Goal: Ask a question: Seek information or help from site administrators or community

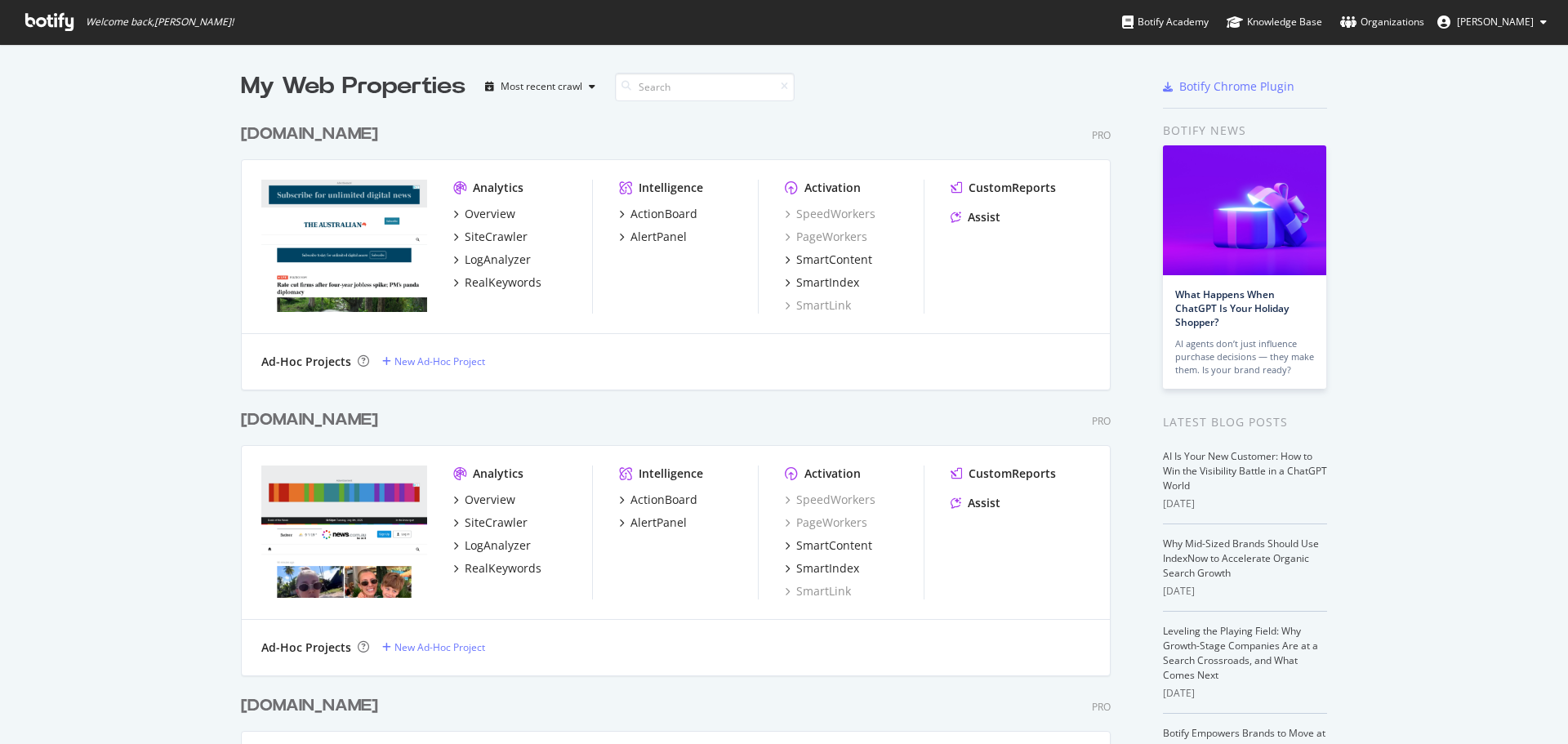
scroll to position [731, 1543]
click at [499, 254] on div "LogAnalyzer" at bounding box center [497, 260] width 67 height 16
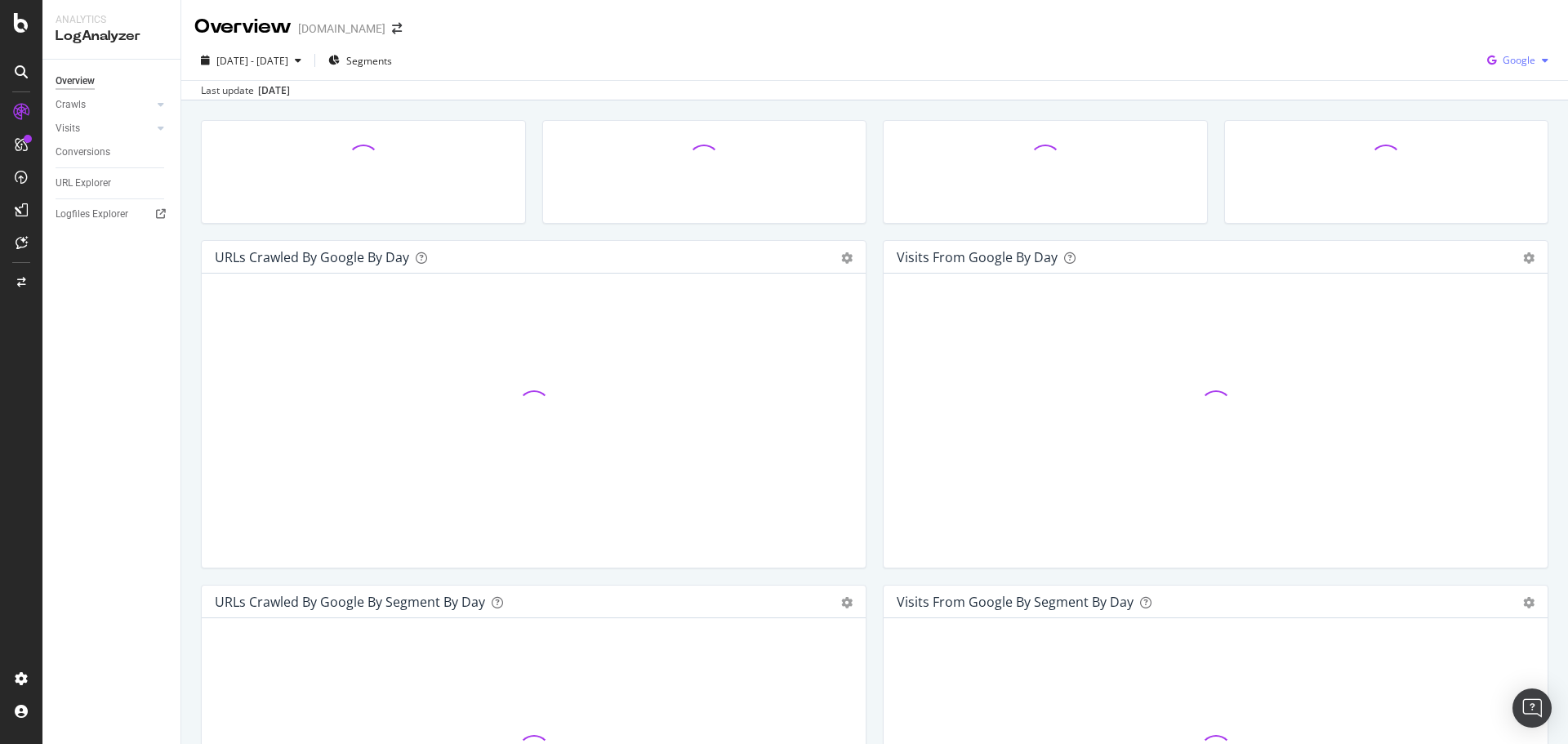
click at [1509, 56] on span "Google" at bounding box center [1519, 60] width 33 height 14
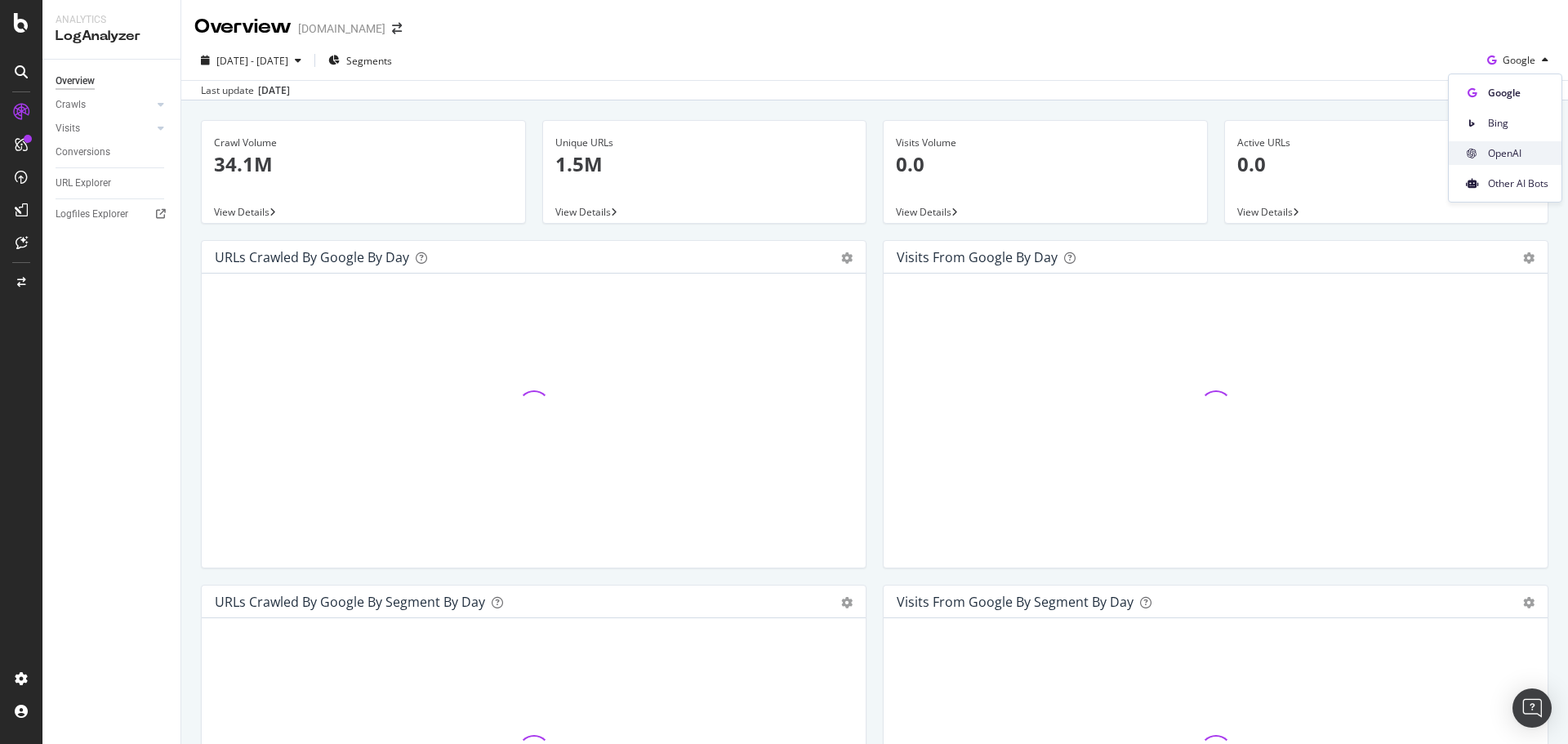
click at [1489, 154] on span "OpenAI" at bounding box center [1518, 152] width 61 height 14
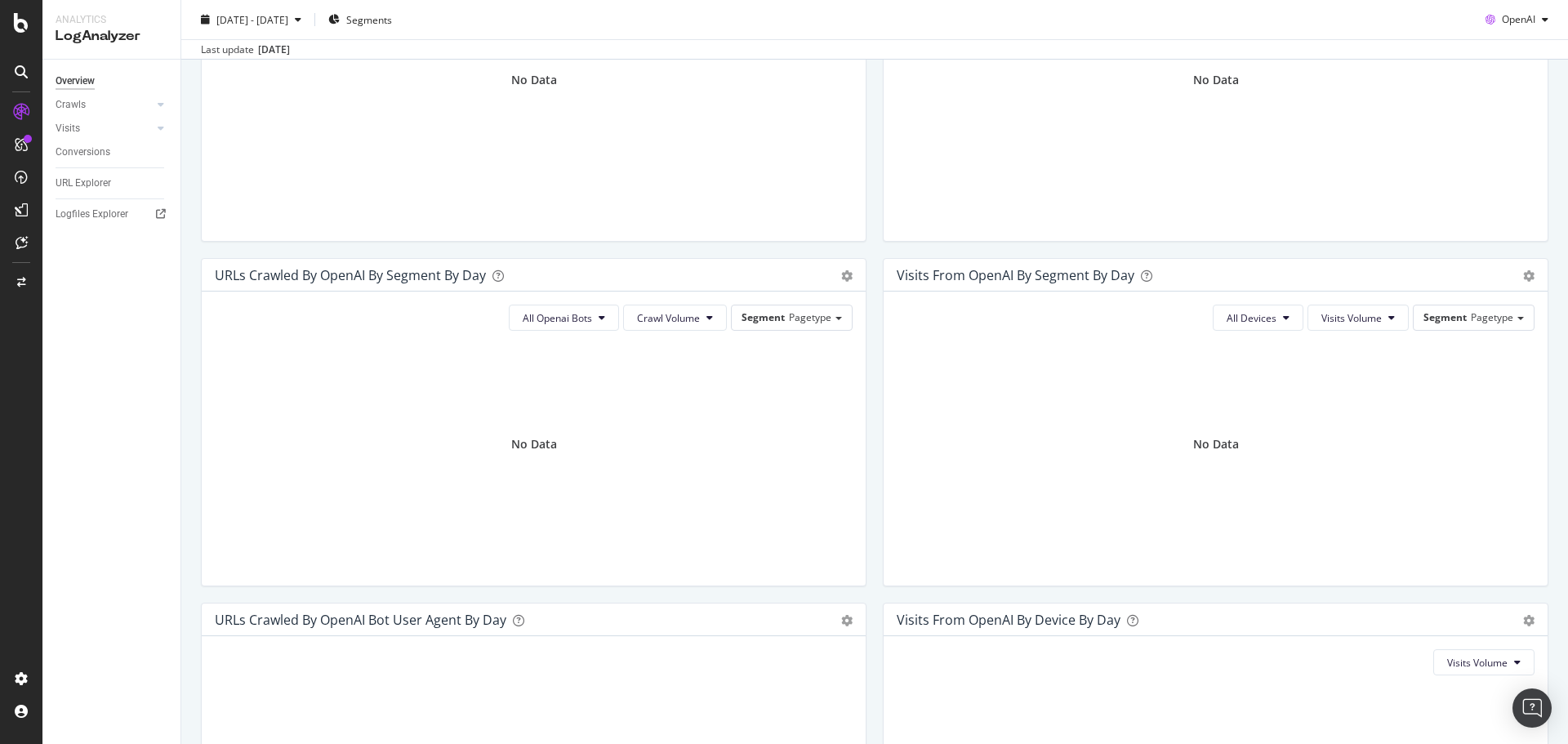
scroll to position [163, 0]
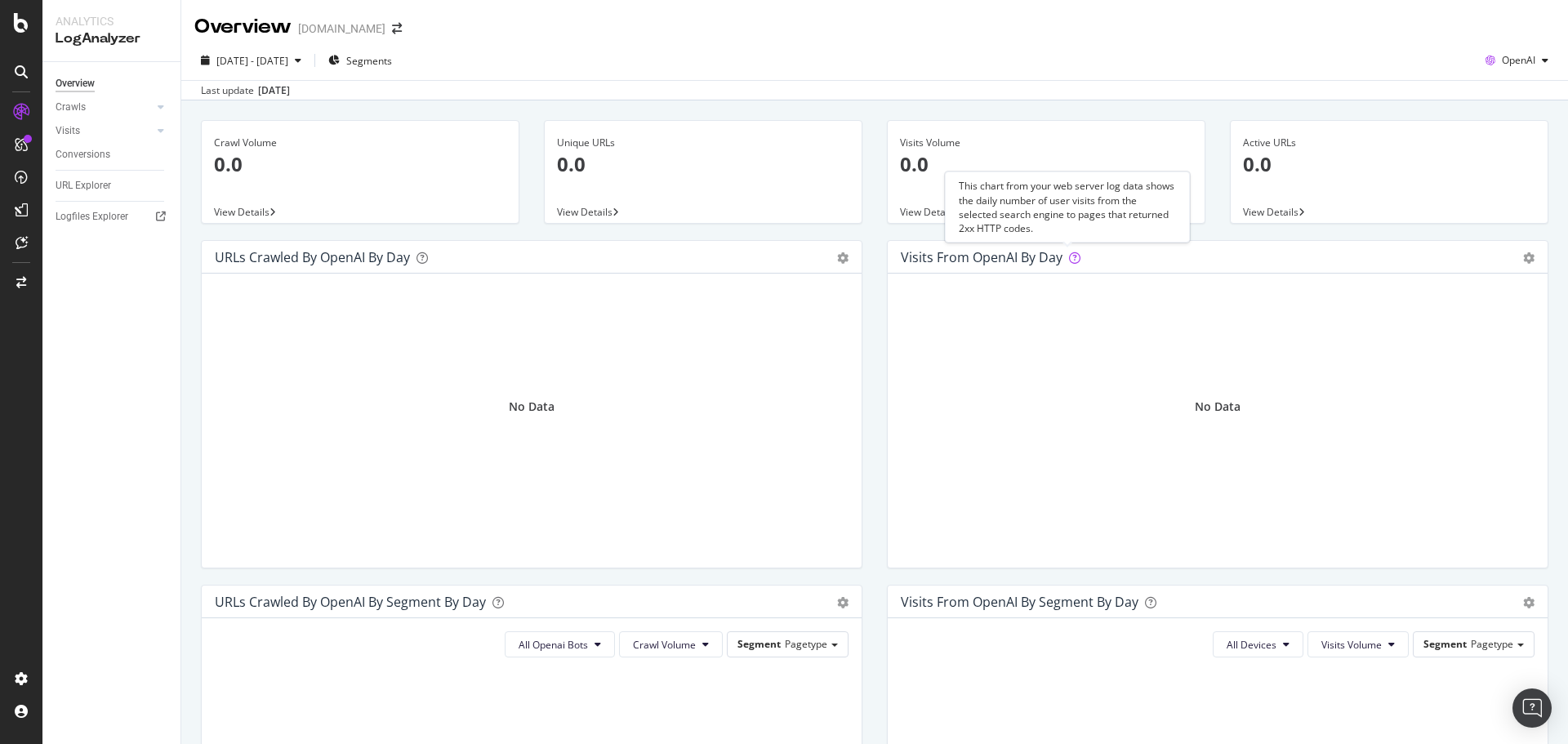
click at [1069, 252] on icon at bounding box center [1075, 258] width 12 height 12
click at [1520, 701] on div "Open Intercom Messenger" at bounding box center [1531, 708] width 43 height 43
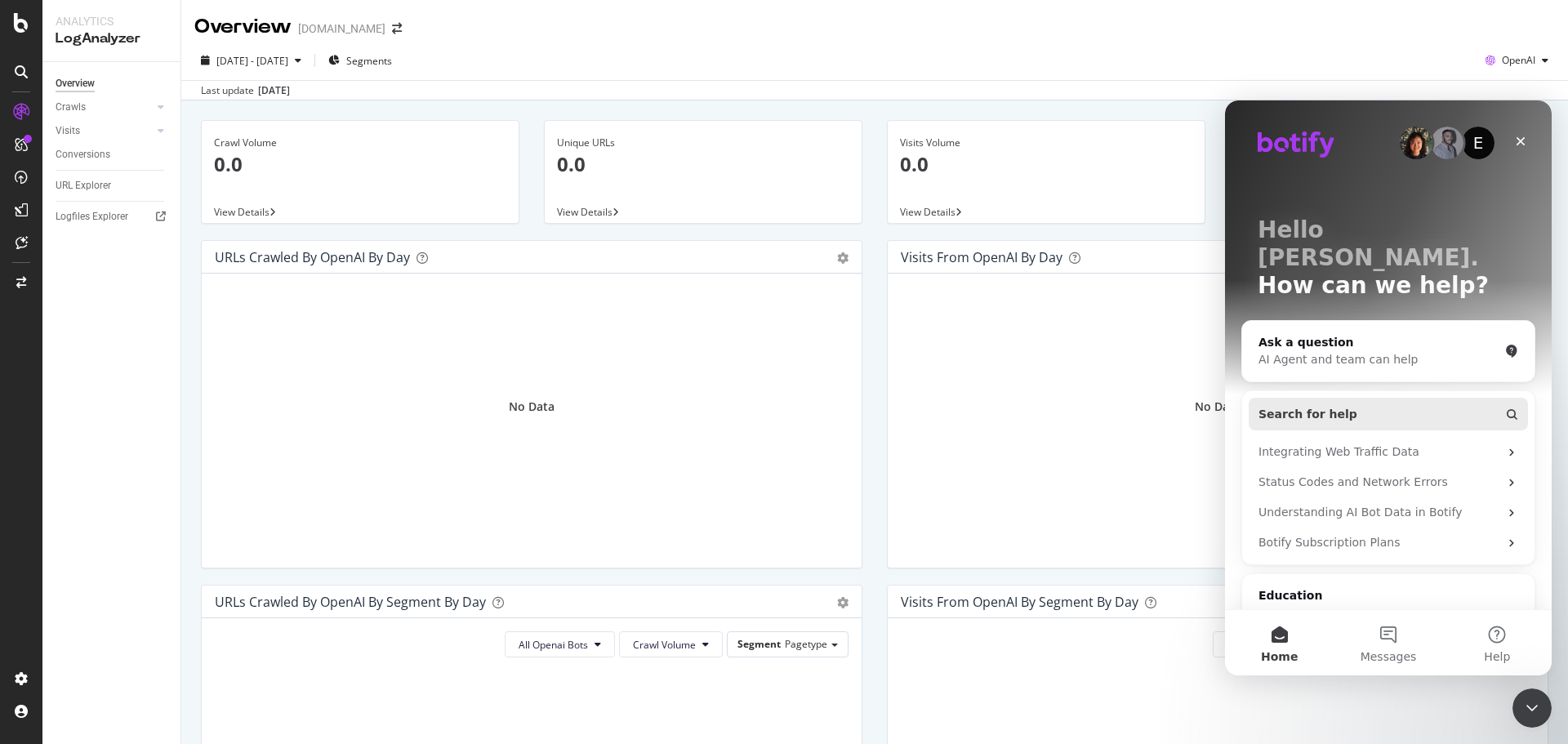
click at [1372, 398] on button "Search for help" at bounding box center [1388, 414] width 279 height 33
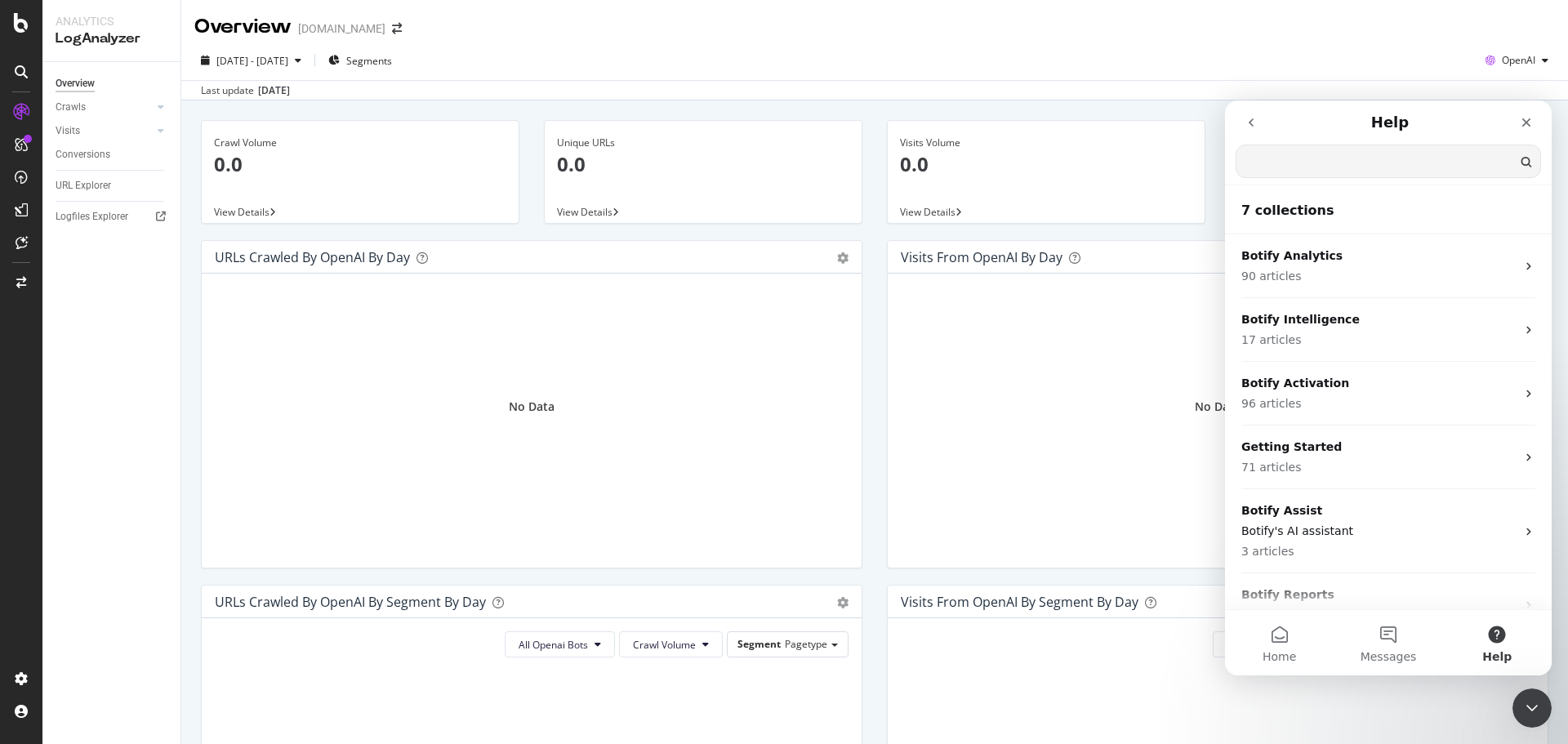
click at [1241, 116] on button "go back" at bounding box center [1251, 123] width 31 height 31
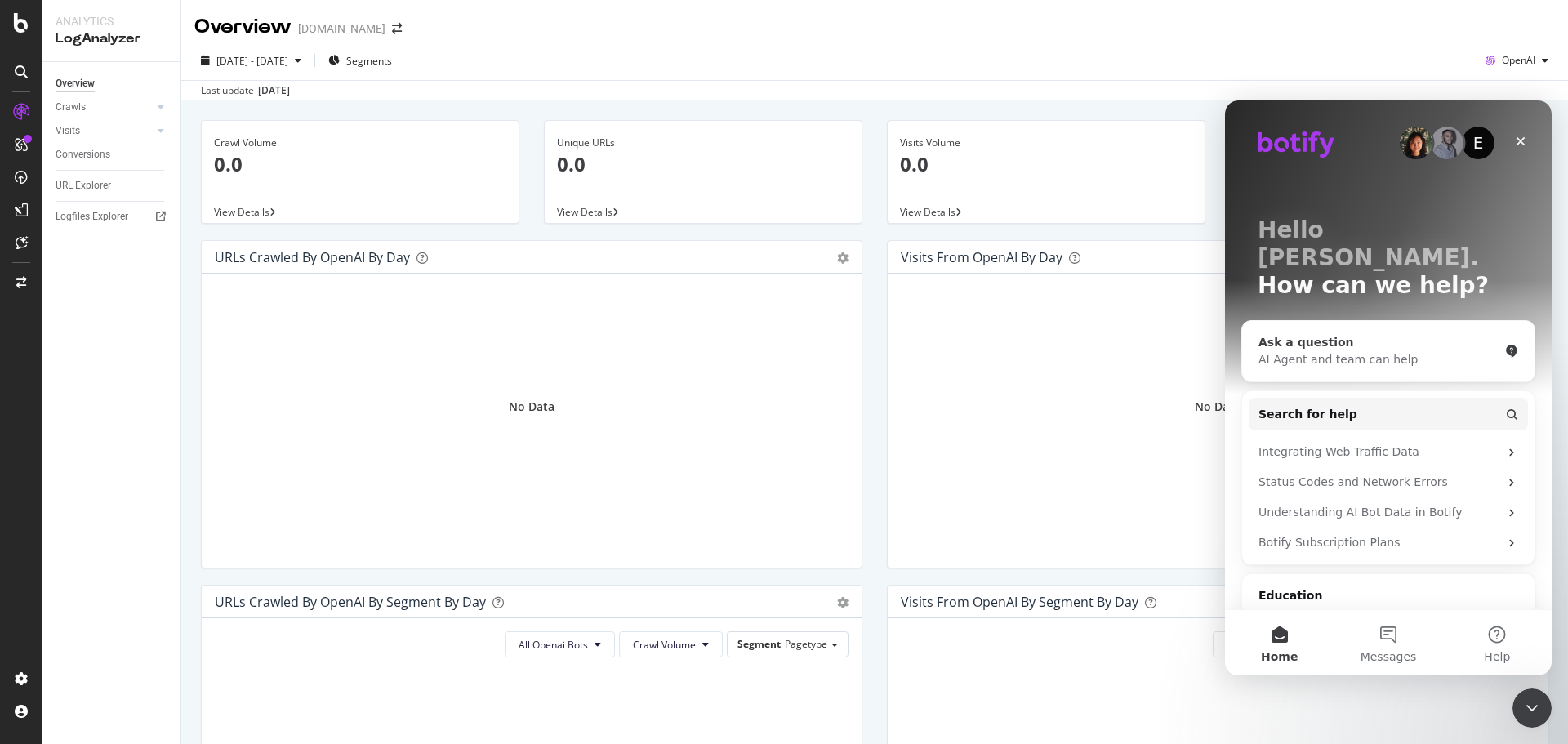
click at [1333, 334] on div "Ask a question" at bounding box center [1378, 343] width 240 height 17
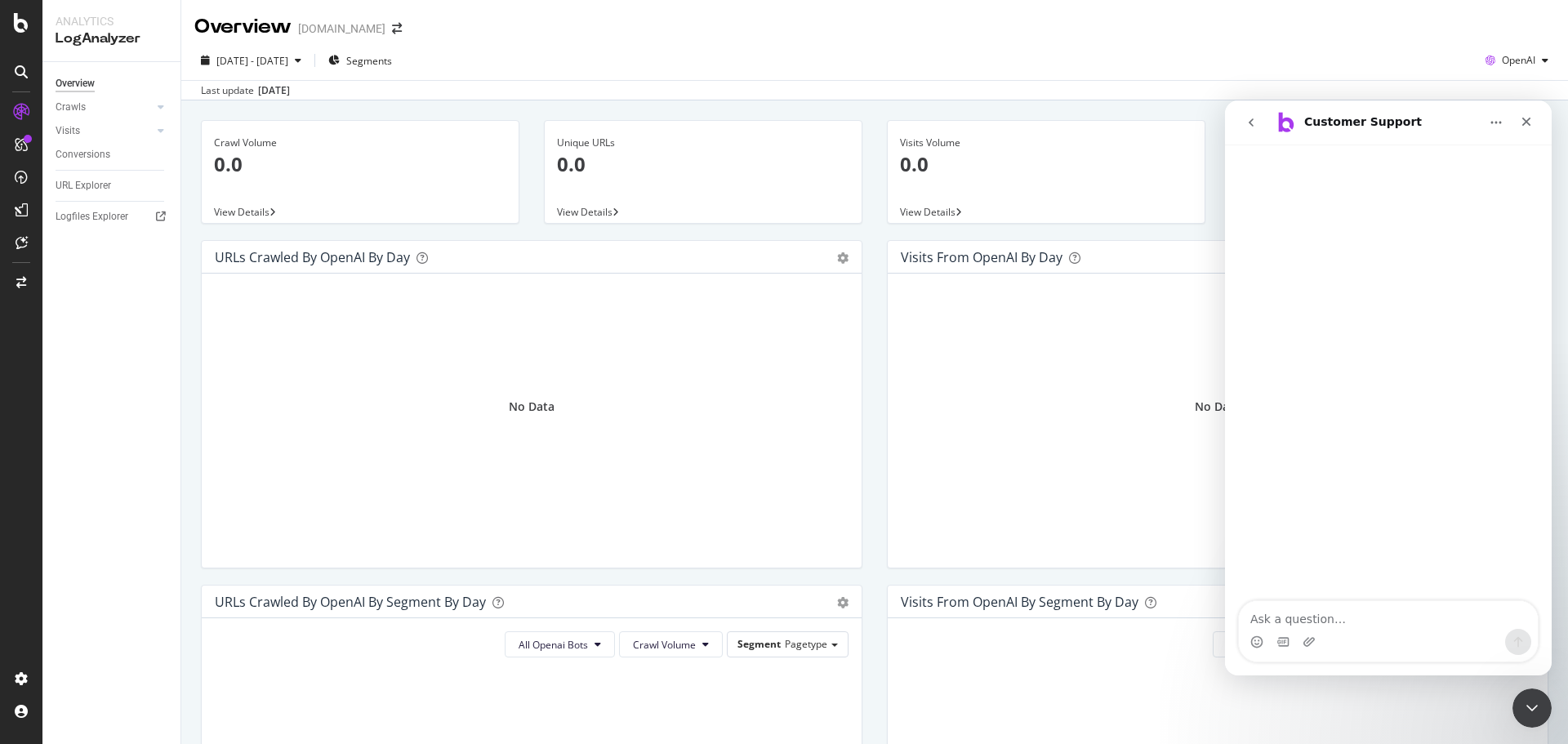
click at [1305, 616] on textarea "Ask a question…" at bounding box center [1389, 615] width 299 height 28
type textarea "How do i set up so i can see URLs crawled by OpenAI by day as well as other LLMs"
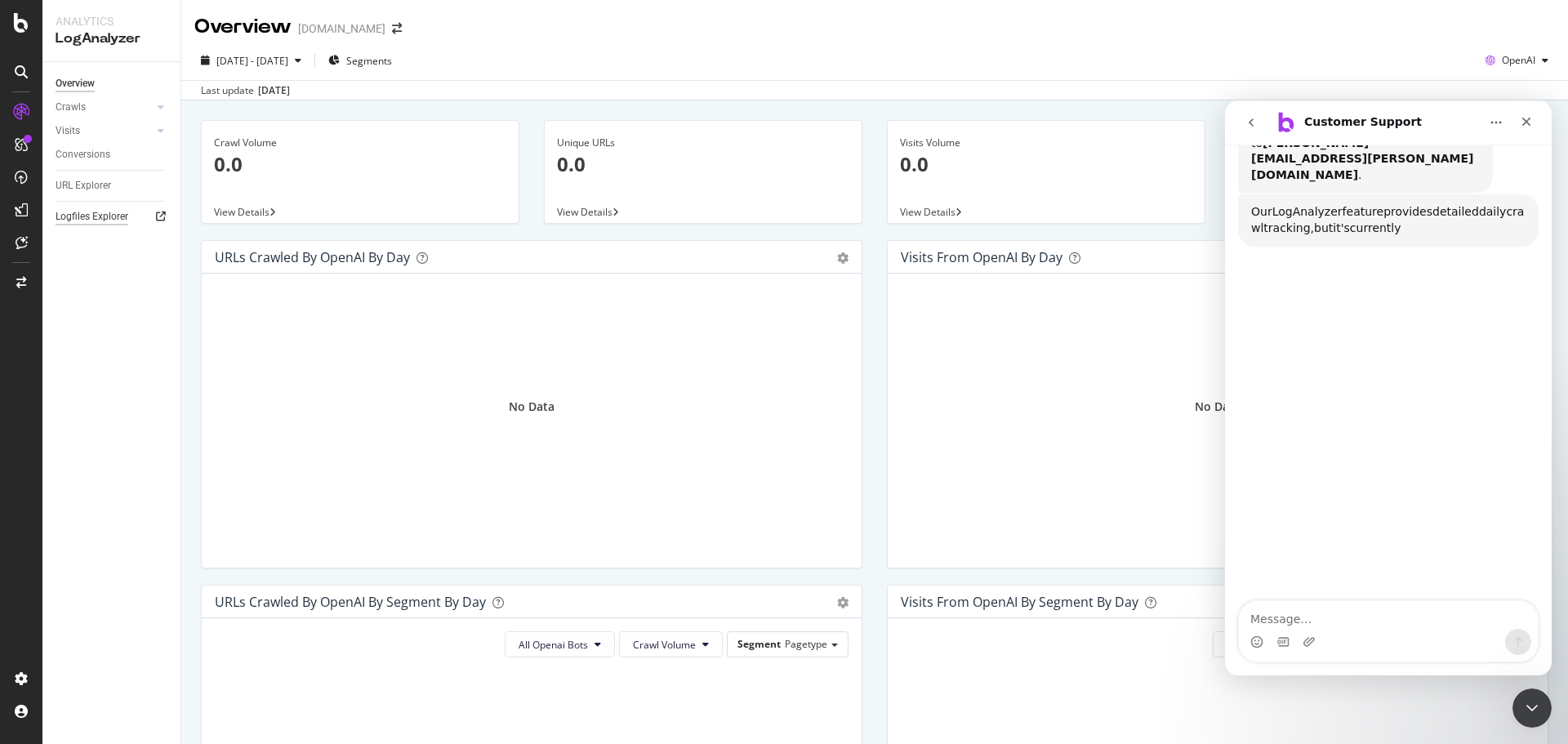
scroll to position [231, 0]
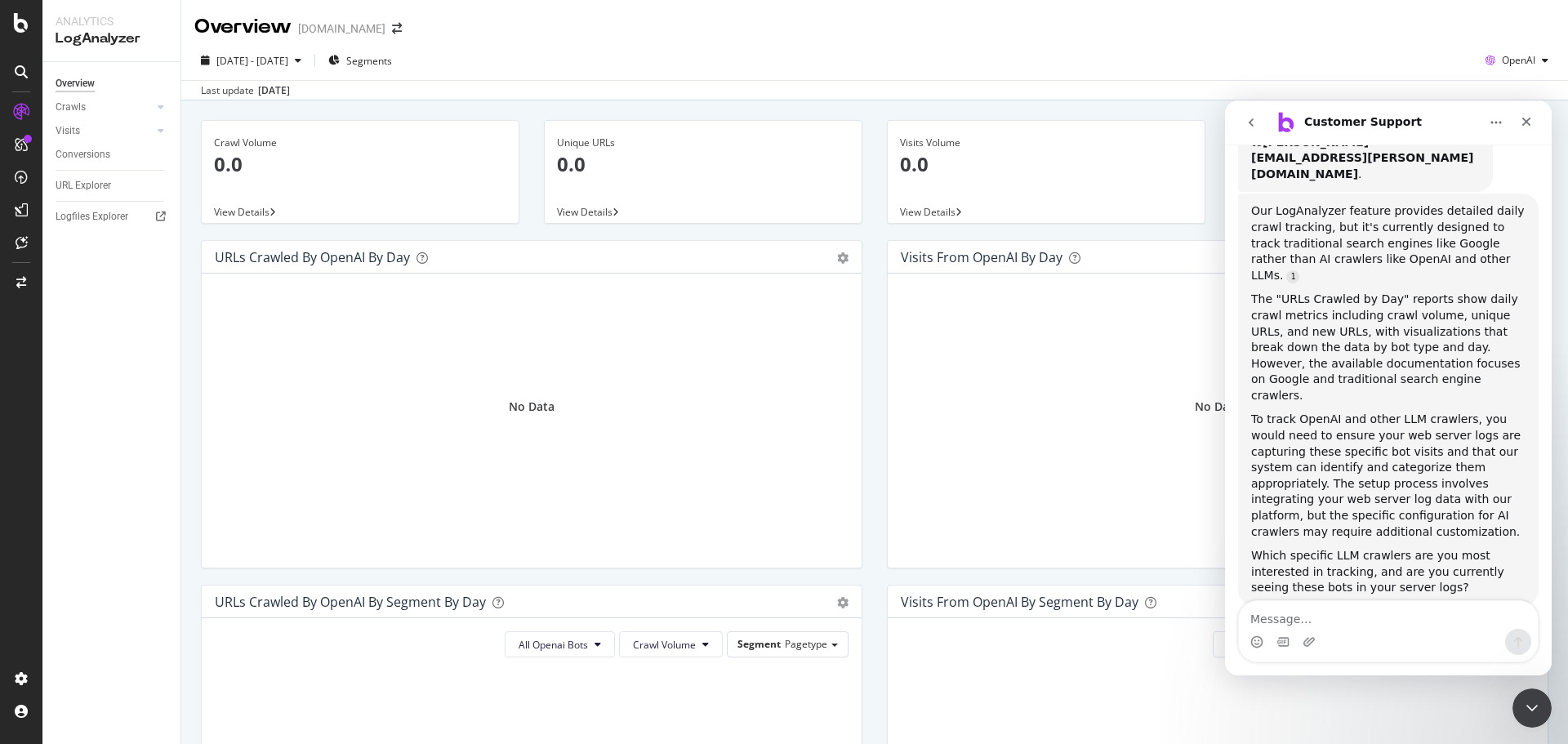
click at [1326, 623] on textarea "Message…" at bounding box center [1389, 615] width 299 height 28
type textarea "OpenAI"
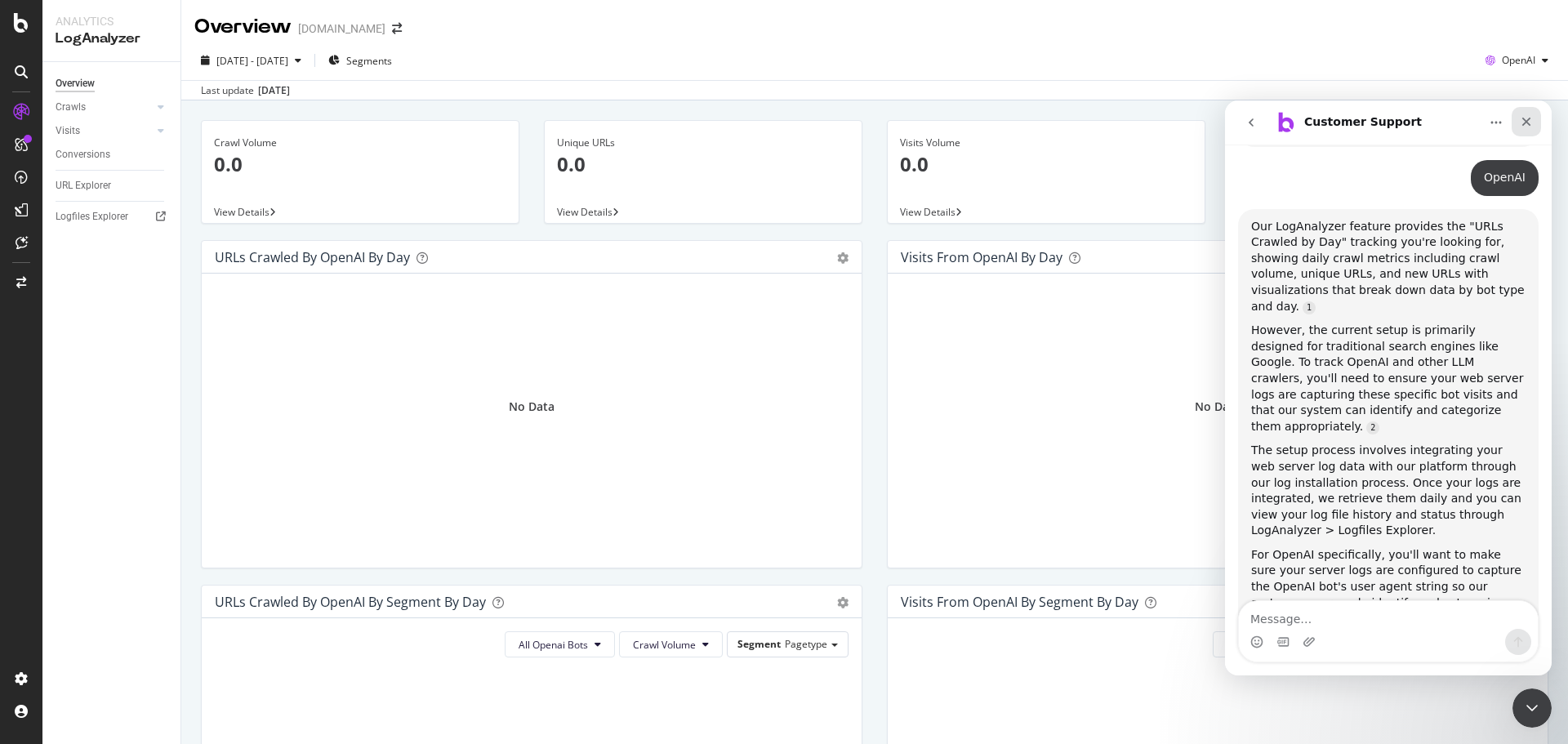
scroll to position [705, 0]
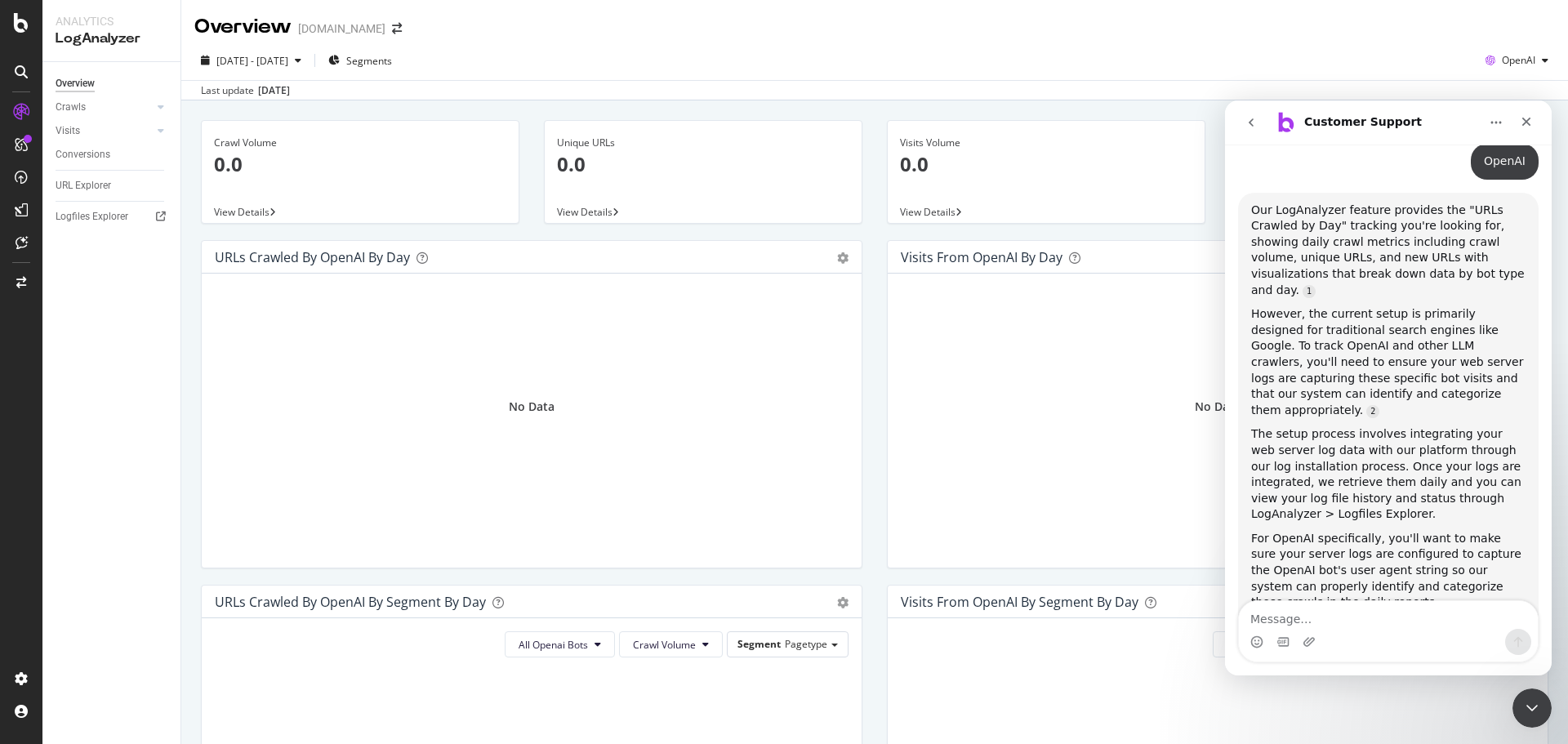
click at [1239, 124] on button "go back" at bounding box center [1251, 123] width 31 height 31
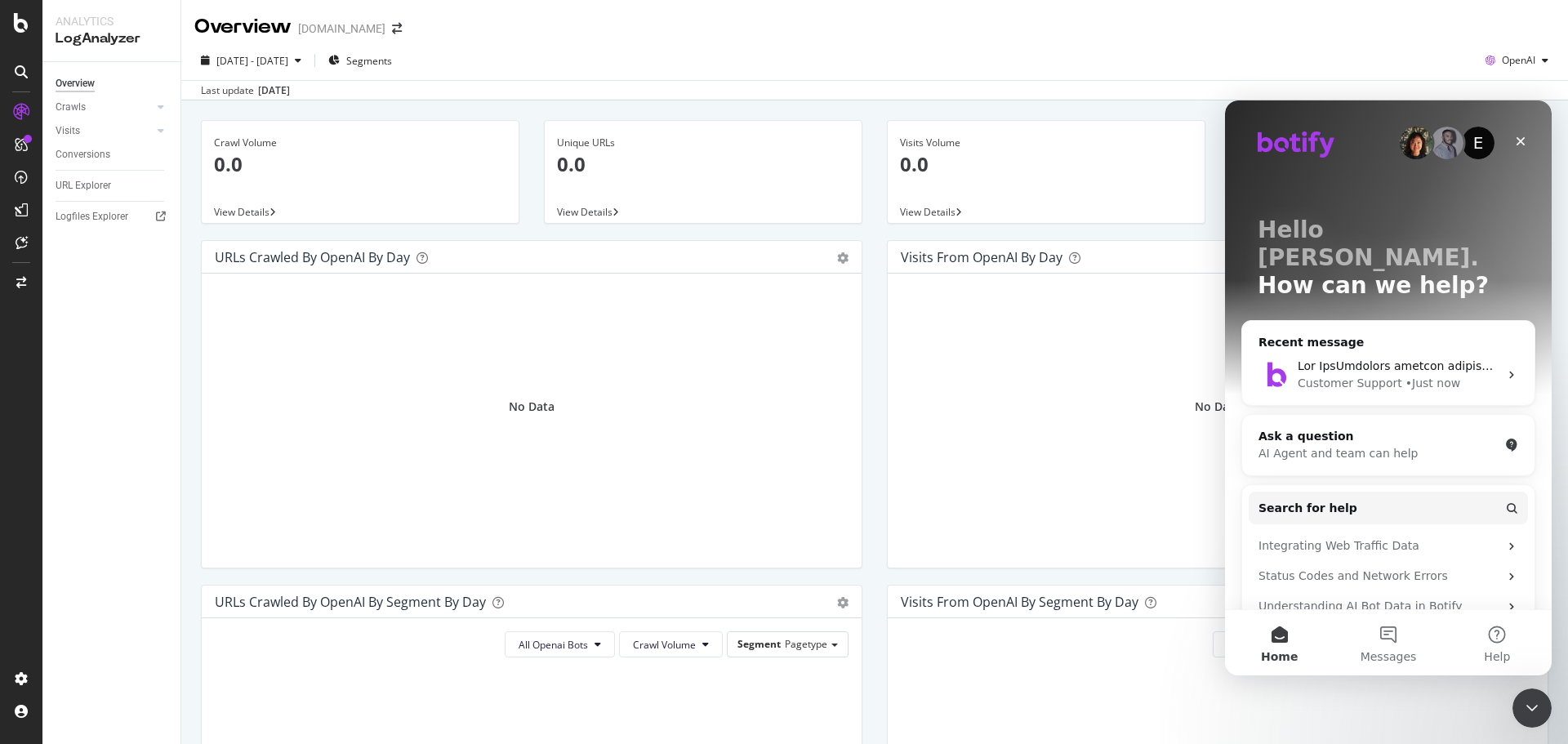
scroll to position [0, 0]
click at [1362, 491] on button "Search for help" at bounding box center [1388, 508] width 279 height 33
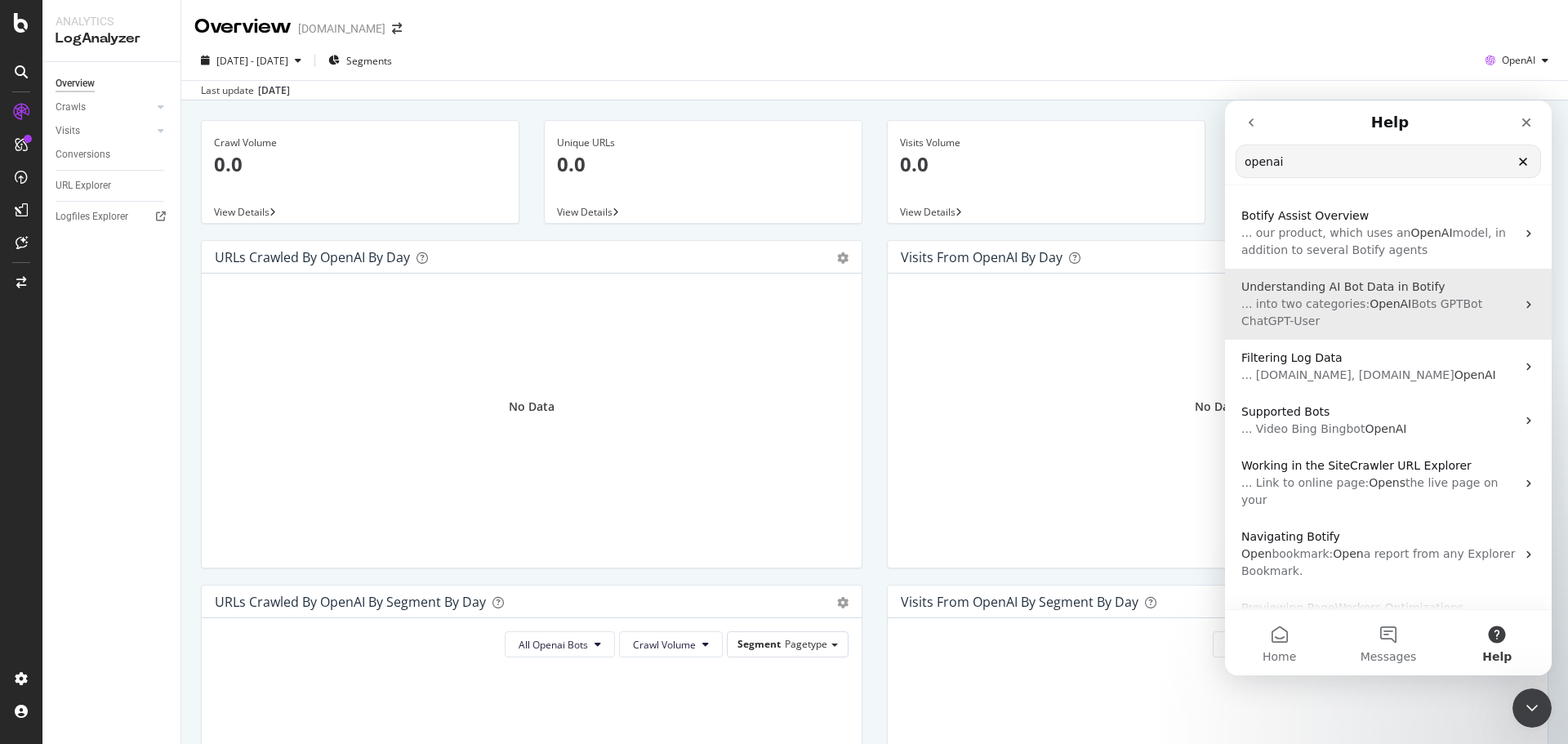
type input "openai"
click at [1402, 299] on span "Bots GPTBot ChatGPT-User" at bounding box center [1362, 312] width 241 height 30
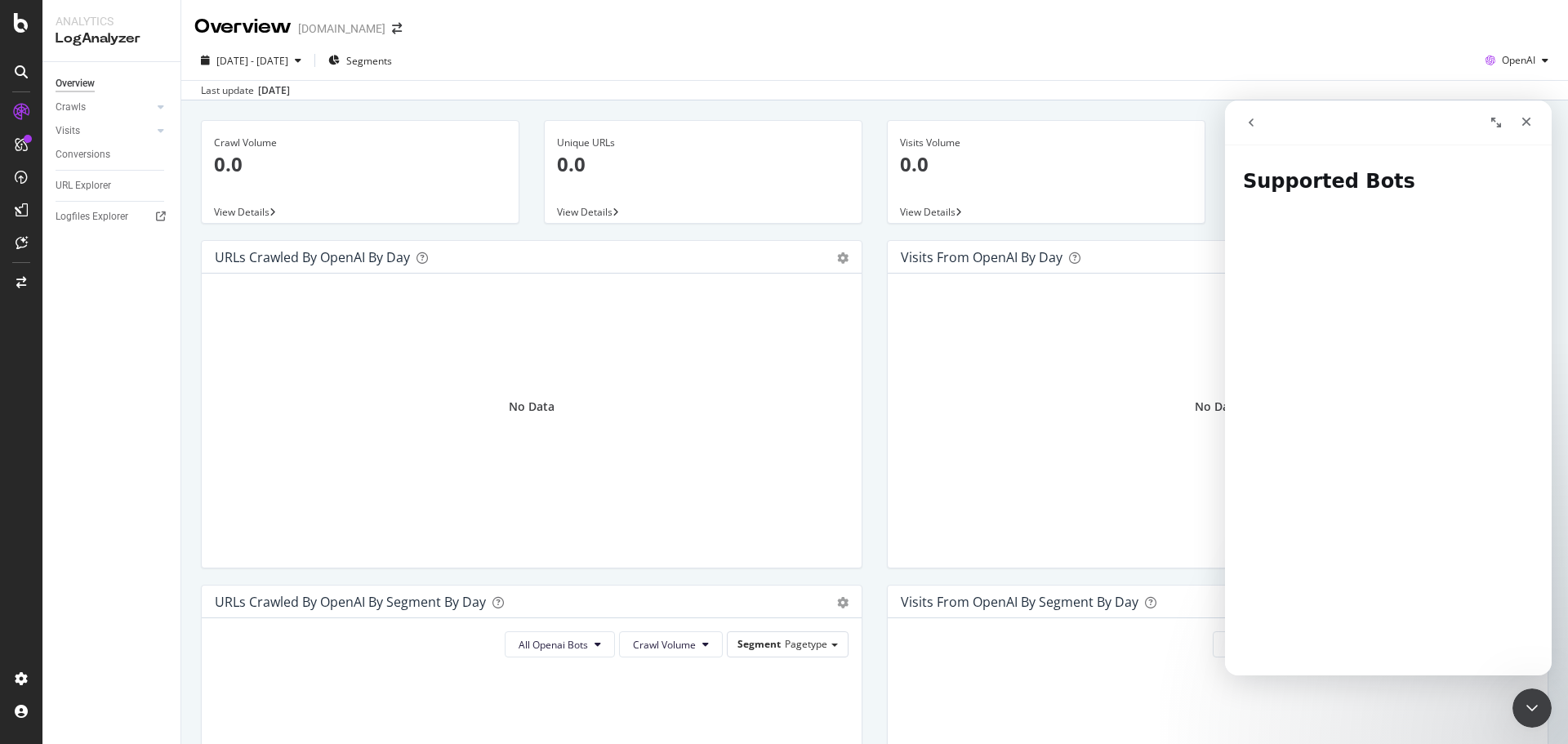
click at [1492, 122] on icon "Expand window" at bounding box center [1496, 123] width 10 height 10
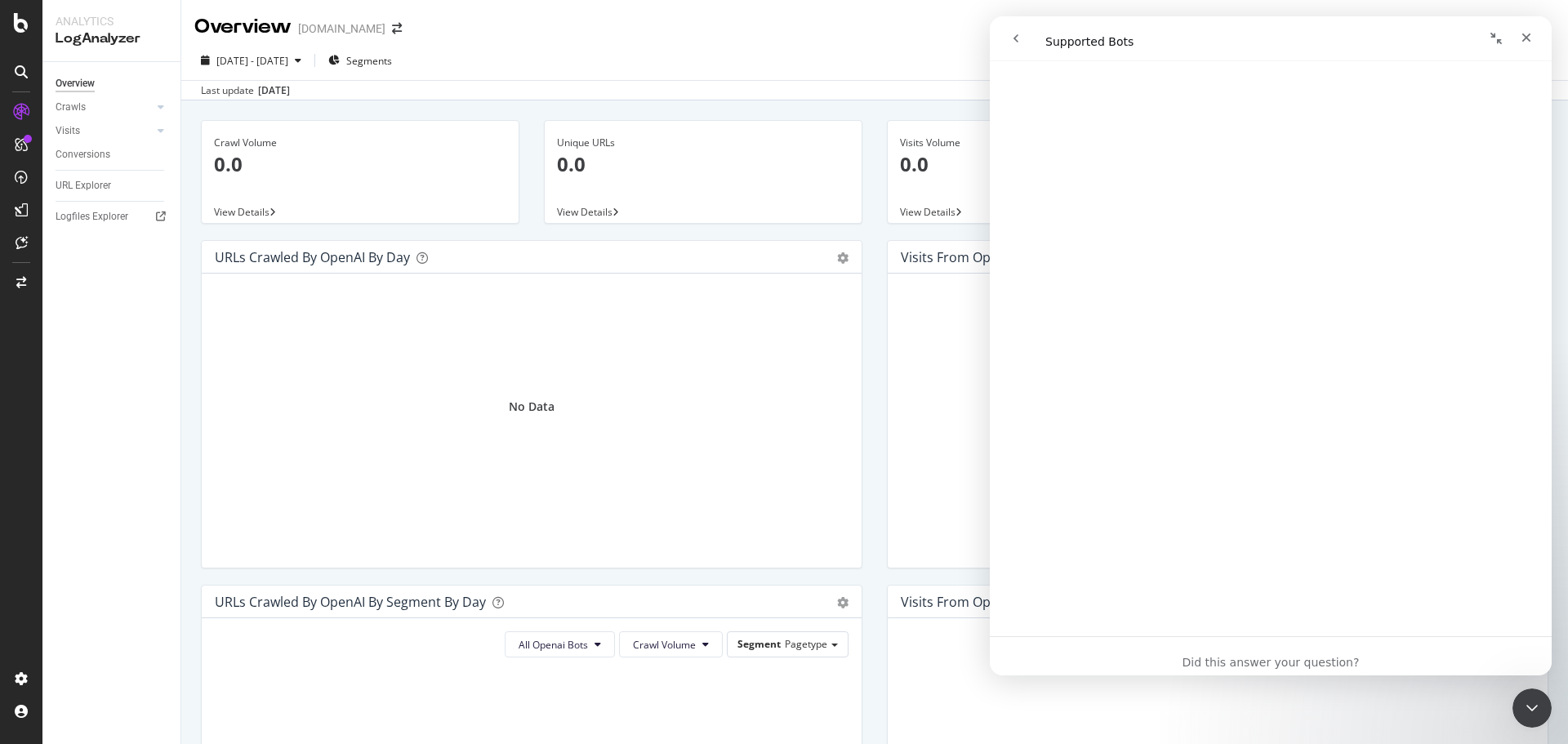
scroll to position [3335, 0]
click at [1279, 651] on link "Open in help center" at bounding box center [1270, 651] width 130 height 14
click at [1012, 44] on icon "go back" at bounding box center [1016, 39] width 14 height 14
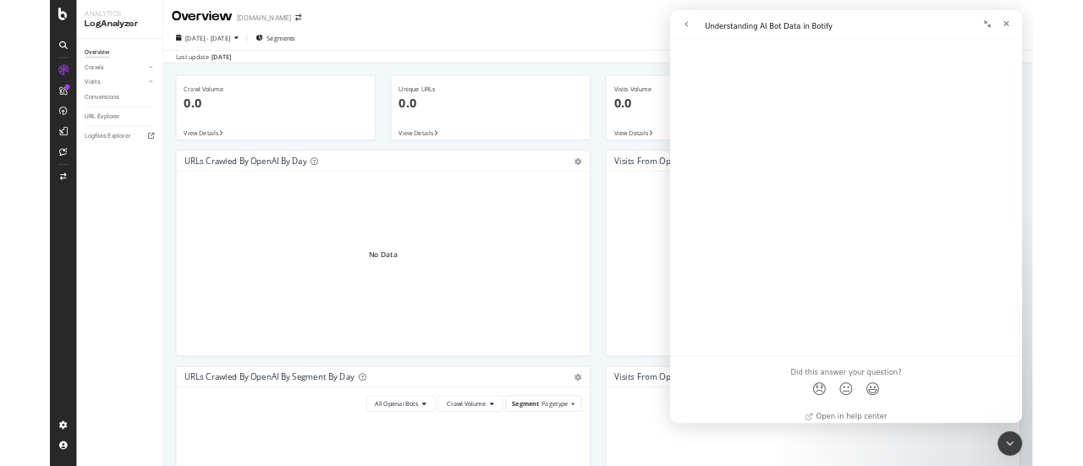
scroll to position [6051, 0]
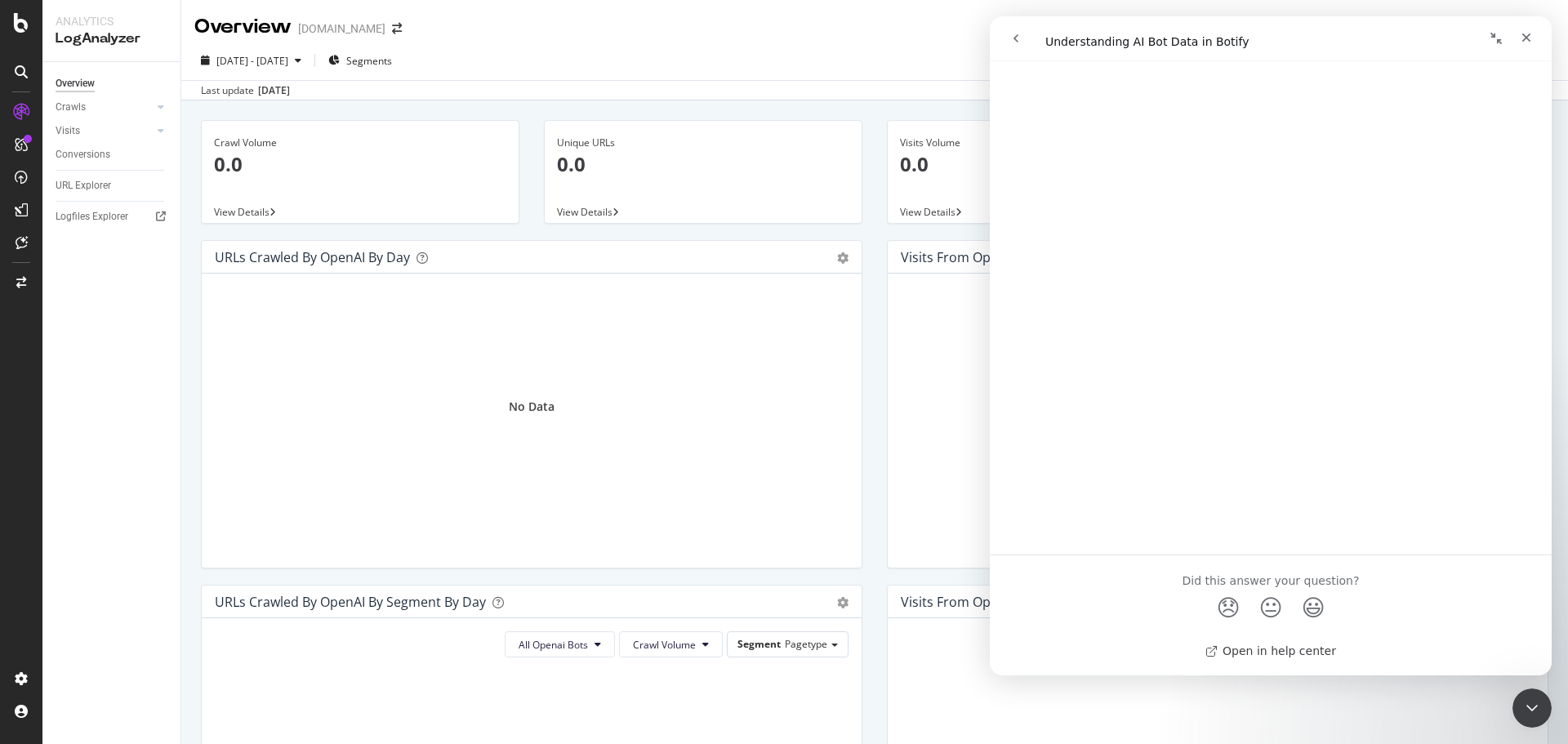
click at [1288, 648] on link "Open in help center" at bounding box center [1270, 651] width 130 height 14
